Goal: Information Seeking & Learning: Learn about a topic

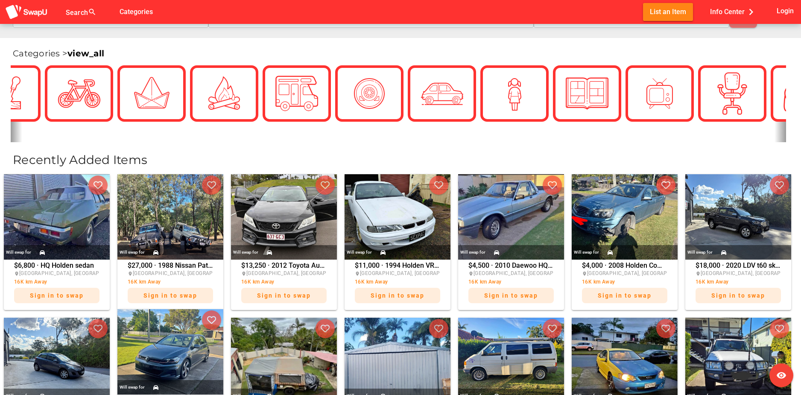
scroll to position [299, 0]
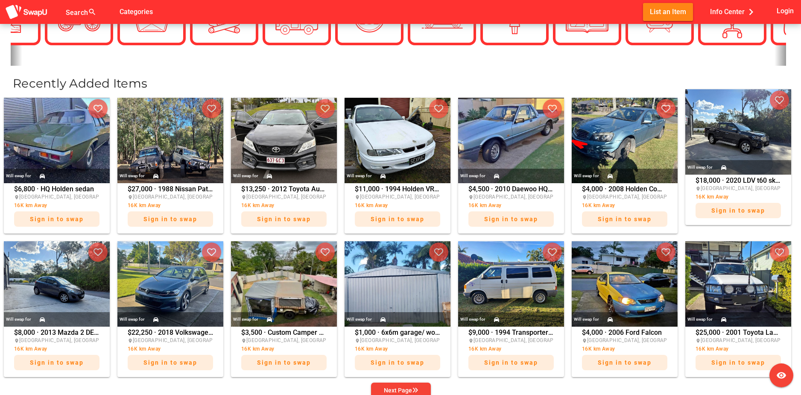
click at [725, 129] on img at bounding box center [738, 131] width 106 height 85
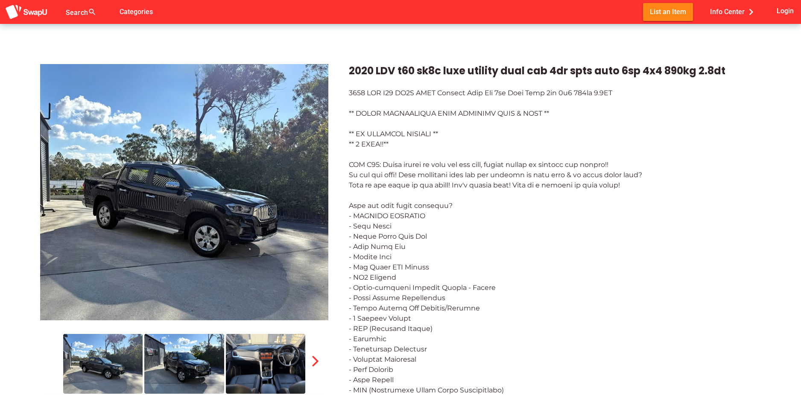
click at [261, 349] on img at bounding box center [265, 364] width 79 height 60
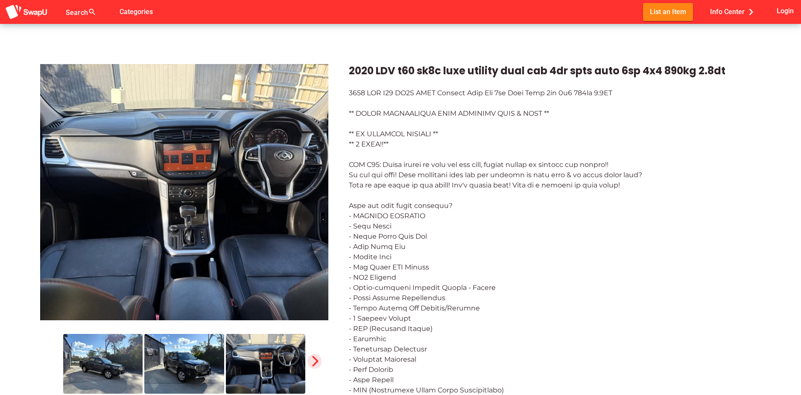
click at [313, 354] on span "button" at bounding box center [314, 361] width 15 height 15
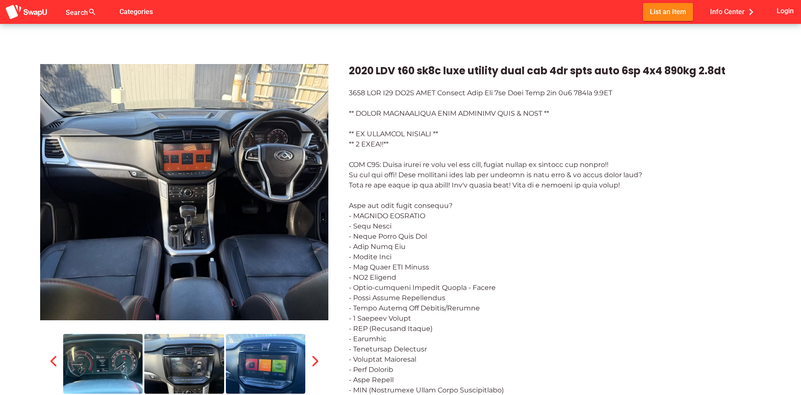
click at [266, 360] on img at bounding box center [265, 364] width 79 height 60
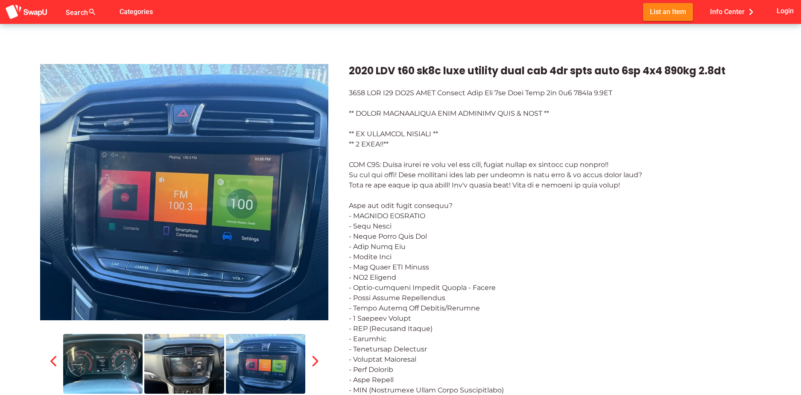
click at [318, 363] on icon "button" at bounding box center [315, 361] width 12 height 12
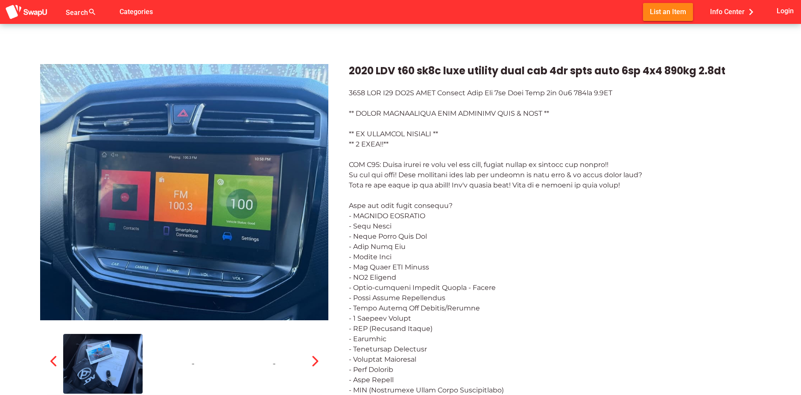
click at [282, 367] on div at bounding box center [265, 364] width 79 height 60
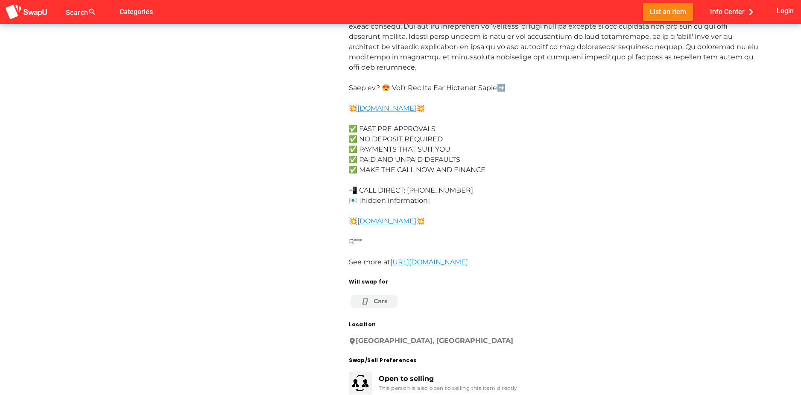
scroll to position [598, 0]
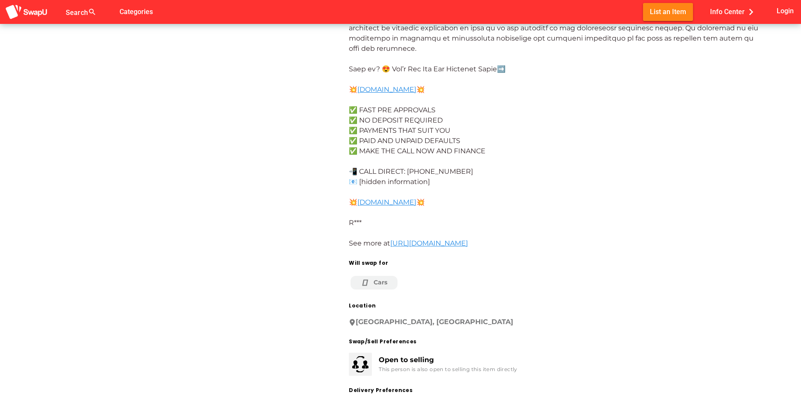
click at [363, 278] on icon at bounding box center [367, 282] width 13 height 9
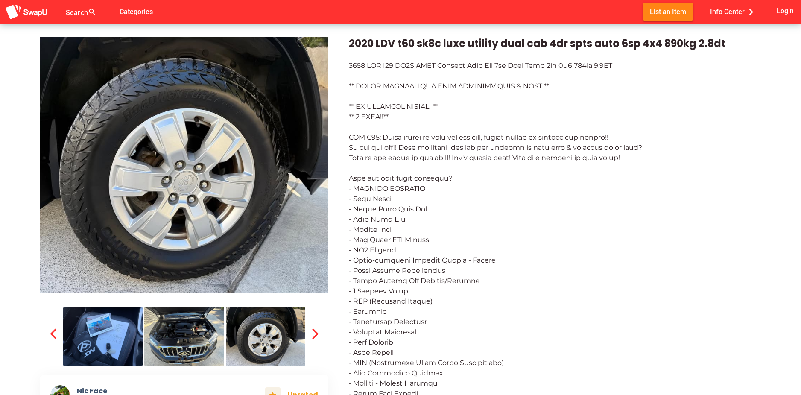
scroll to position [0, 0]
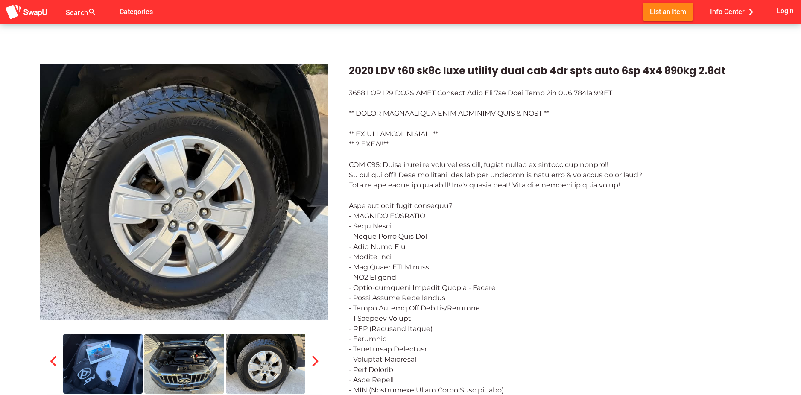
drag, startPoint x: 471, startPoint y: 137, endPoint x: 462, endPoint y: 135, distance: 9.0
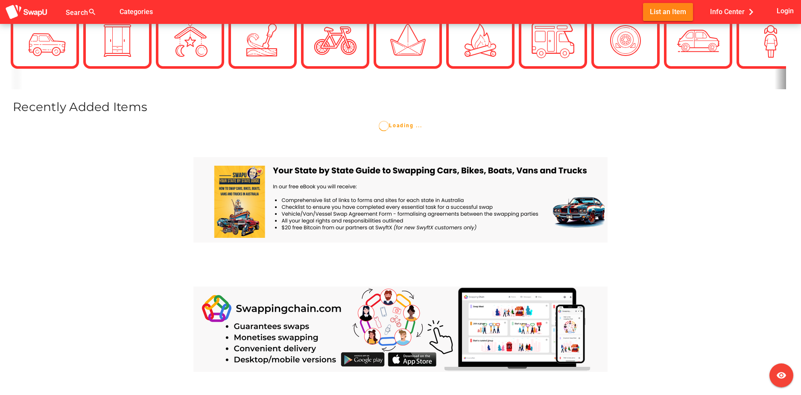
scroll to position [85, 0]
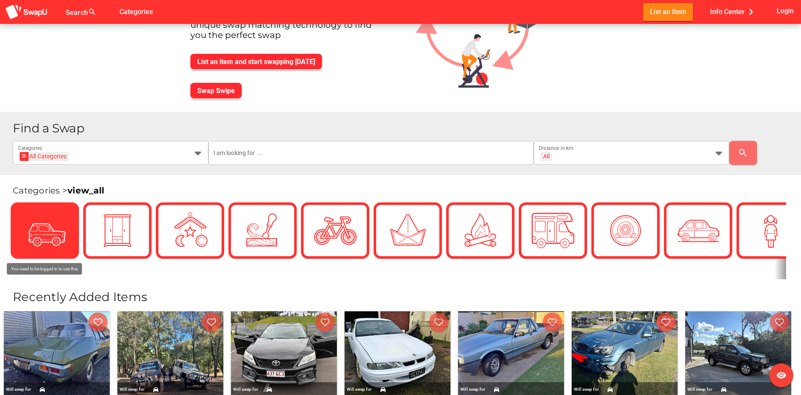
click at [41, 221] on icon at bounding box center [44, 230] width 21 height 21
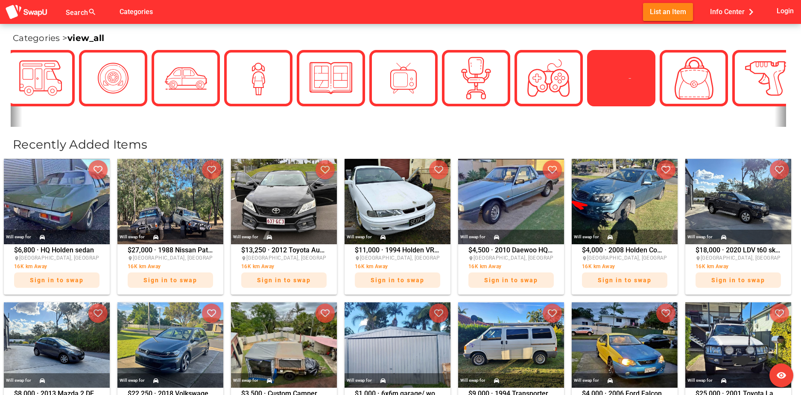
scroll to position [43, 0]
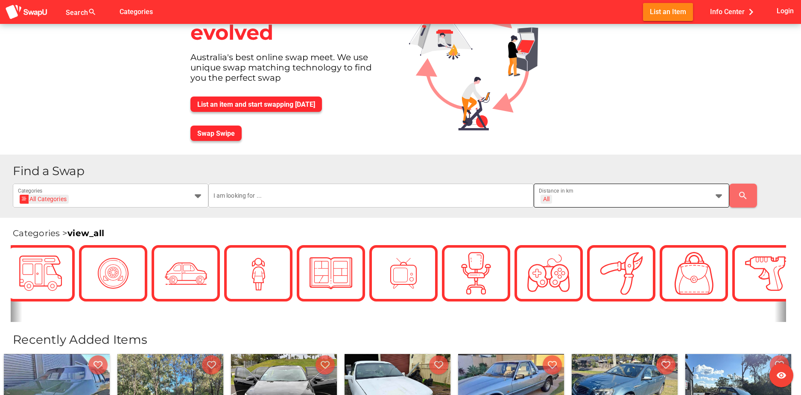
click at [593, 198] on div "All + All" at bounding box center [624, 201] width 170 height 14
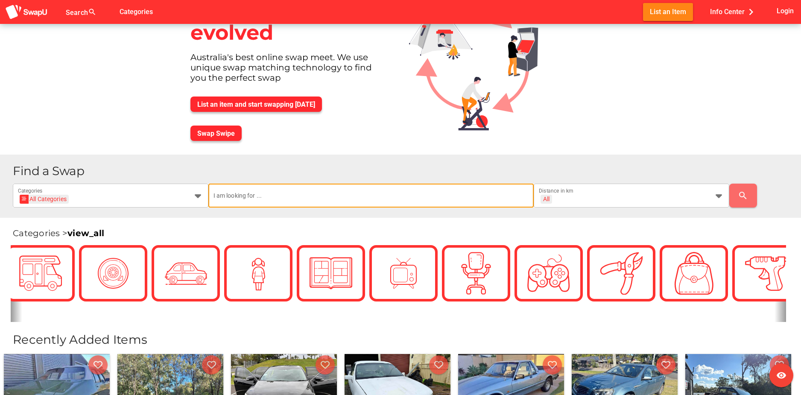
click at [275, 207] on input "text" at bounding box center [371, 196] width 316 height 24
click at [557, 194] on div "All + All" at bounding box center [624, 201] width 170 height 14
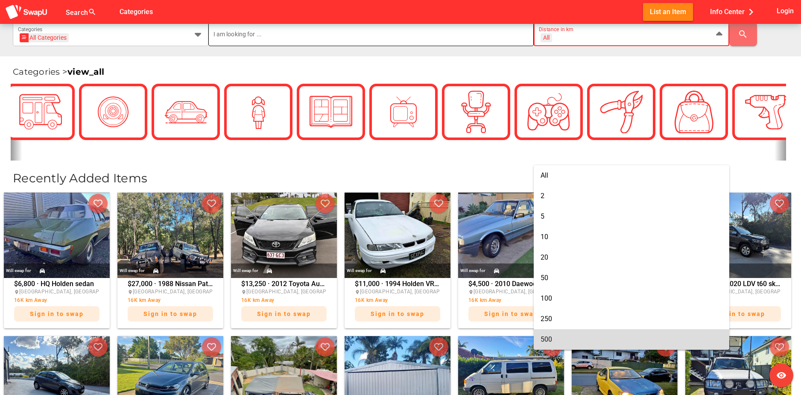
scroll to position [0, 0]
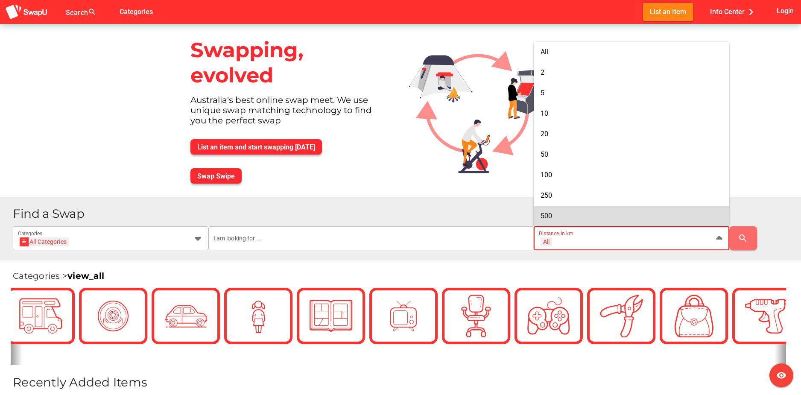
click at [76, 216] on h1 "Find a Swap" at bounding box center [403, 214] width 781 height 12
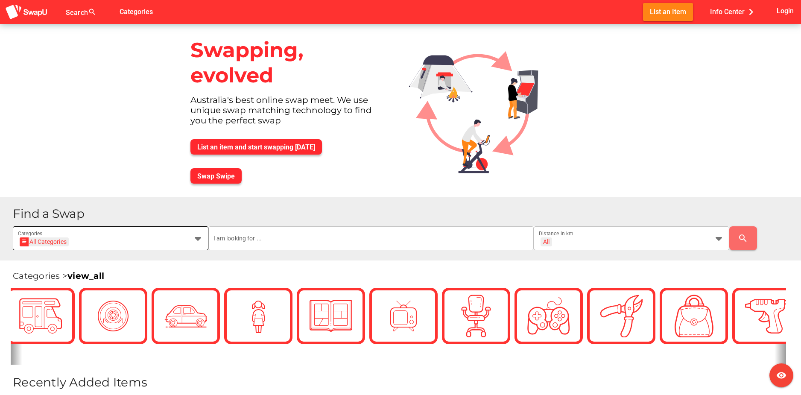
click at [105, 243] on div "All Categories All Categories" at bounding box center [103, 244] width 170 height 14
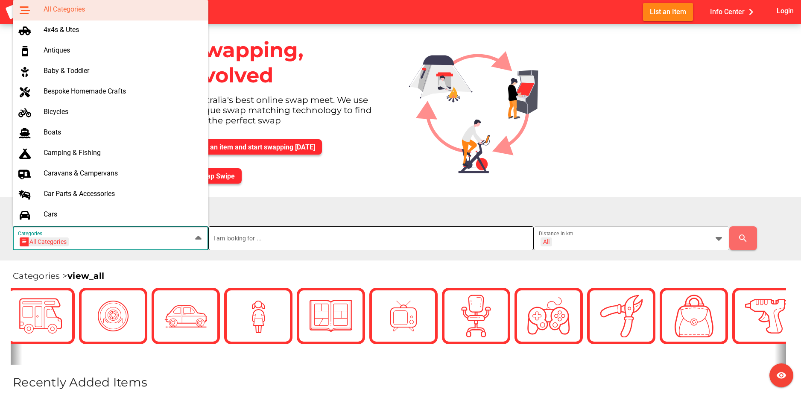
drag, startPoint x: 104, startPoint y: 241, endPoint x: 250, endPoint y: 237, distance: 145.7
click at [108, 241] on div "All Categories All Categories" at bounding box center [103, 244] width 170 height 14
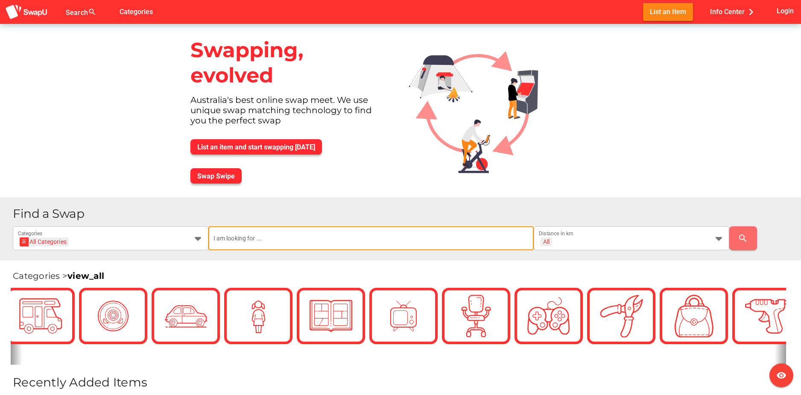
click at [270, 230] on input "text" at bounding box center [371, 238] width 316 height 24
drag, startPoint x: 279, startPoint y: 106, endPoint x: 249, endPoint y: 90, distance: 34.4
